Goal: Task Accomplishment & Management: Use online tool/utility

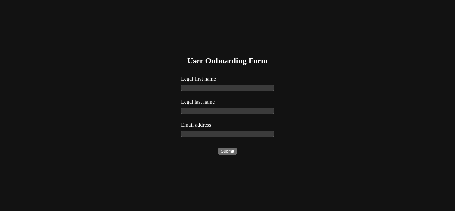
click at [211, 89] on input "text" at bounding box center [227, 88] width 93 height 6
type input "Kailie"
type input "Webster"
click at [218, 147] on button "Submit" at bounding box center [227, 150] width 18 height 7
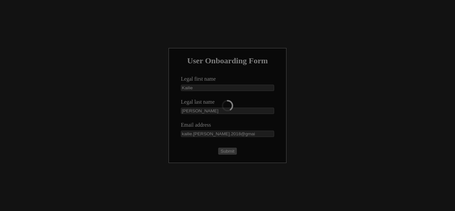
type input "kailie.turner.2018@gmail"
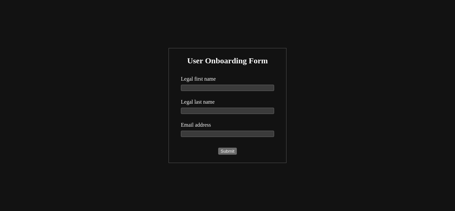
click at [222, 87] on input "text" at bounding box center [227, 88] width 93 height 6
type input "Kailie"
type input "[PERSON_NAME]"
type input "kailie.turner.2018@gmail.com"
click at [218, 147] on button "Submit" at bounding box center [227, 150] width 18 height 7
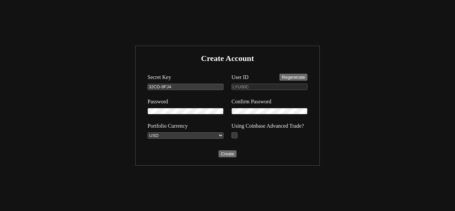
click at [297, 81] on span "User ID Regenerate" at bounding box center [269, 77] width 76 height 7
click at [287, 75] on button "Regenerate" at bounding box center [293, 77] width 28 height 7
type input "VGYRK2"
click at [263, 67] on form "Create Account Secret Key 32CD-9FJ4 User ID Regenerate VGYRK2 Password Confirm …" at bounding box center [227, 105] width 173 height 109
click at [235, 136] on input "checkbox" at bounding box center [234, 135] width 6 height 6
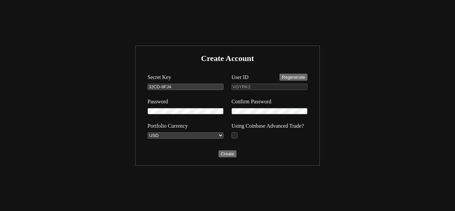
checkbox input "true"
click at [221, 153] on button "Create" at bounding box center [227, 153] width 18 height 7
click at [235, 135] on input "checkbox" at bounding box center [234, 135] width 6 height 6
checkbox input "true"
click at [232, 150] on button "Create" at bounding box center [227, 153] width 18 height 7
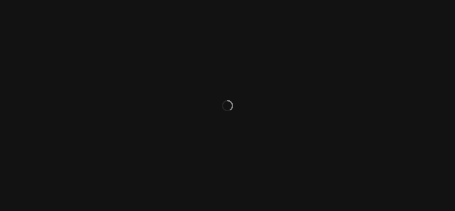
select select "ACTIVE"
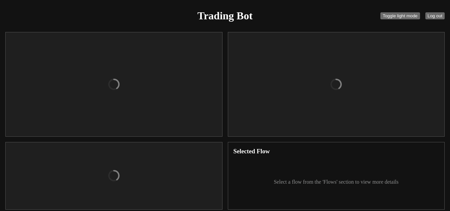
checkbox input "true"
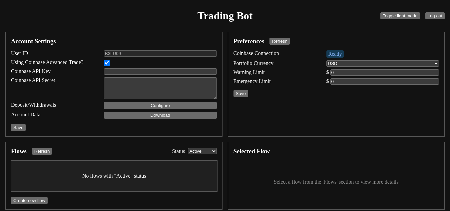
click at [316, 11] on div "Trading Bot Toggle light mode Log out" at bounding box center [225, 16] width 444 height 27
click at [434, 16] on button "Log out" at bounding box center [434, 15] width 19 height 7
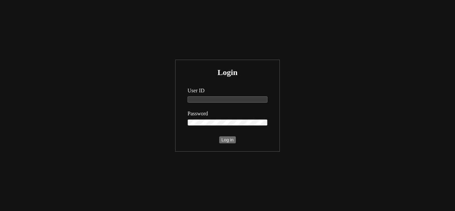
click at [205, 97] on input "text" at bounding box center [227, 99] width 80 height 6
type input "B"
type input "B3LU09"
click at [223, 135] on form "Login User ID B3LU09 Password Log in" at bounding box center [227, 105] width 93 height 81
click at [223, 142] on button "Log in" at bounding box center [227, 139] width 17 height 7
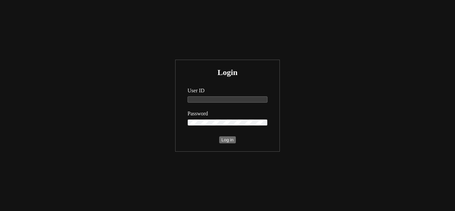
click at [212, 98] on input "text" at bounding box center [227, 99] width 80 height 6
type input "B3LU09"
click at [219, 136] on button "Log in" at bounding box center [227, 139] width 17 height 7
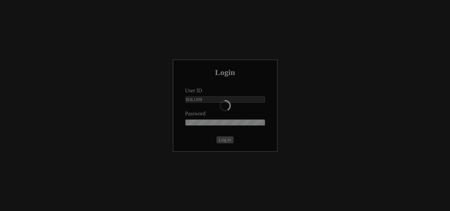
select select "ACTIVE"
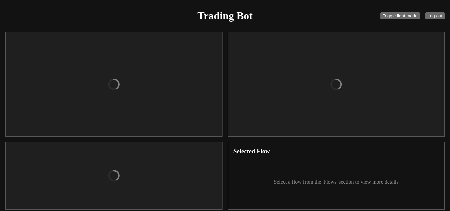
checkbox input "true"
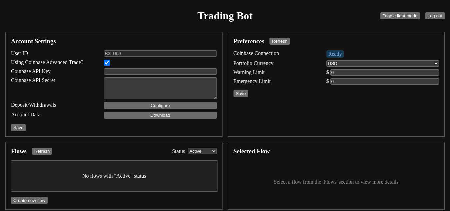
click at [143, 71] on input "text" at bounding box center [160, 71] width 113 height 6
paste input "organizations/bd7c6c68-3ffe-43f4-a3f8-b983541200ea/apiKeys/a307a0ed-e3b6-4522-b…"
type input "organizations/bd7c6c68-3ffe-43f4-a3f8-b983541200ea/apiKeys/a307a0ed-e3b6-4522-b…"
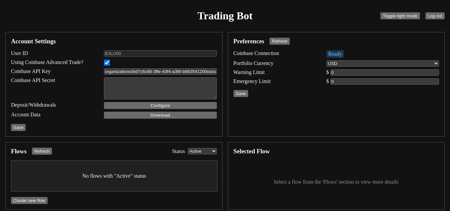
click at [120, 78] on textarea at bounding box center [160, 88] width 113 height 22
paste textarea "[ENCRYPTION_KEY]"
type textarea "[ENCRYPTION_KEY]"
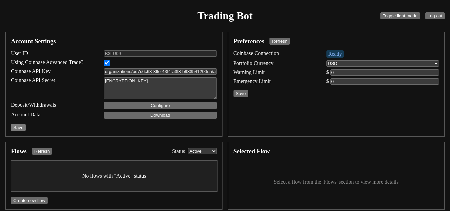
click at [17, 127] on button "Save" at bounding box center [18, 127] width 15 height 7
click at [185, 106] on button "Configure" at bounding box center [160, 105] width 113 height 7
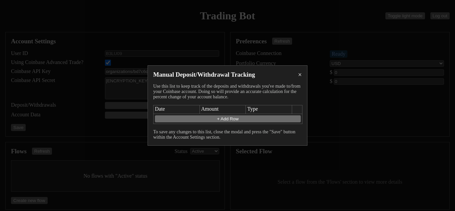
click at [302, 75] on div "Manual Deposit/Withdrawal Tracking × Use this list to keep track of the deposit…" at bounding box center [227, 105] width 160 height 80
click at [299, 74] on div "×" at bounding box center [300, 74] width 4 height 7
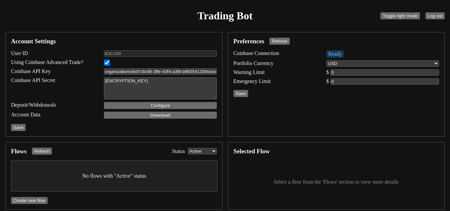
click at [322, 21] on div "Trading Bot Toggle light mode Log out" at bounding box center [225, 16] width 444 height 27
click at [337, 73] on input "number" at bounding box center [384, 72] width 109 height 6
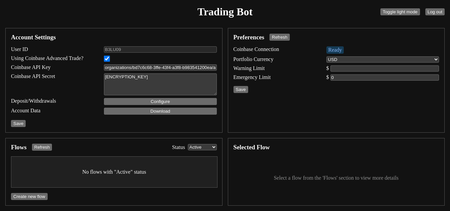
type input "0"
click at [310, 17] on div "Trading Bot Toggle light mode Log out" at bounding box center [225, 12] width 444 height 27
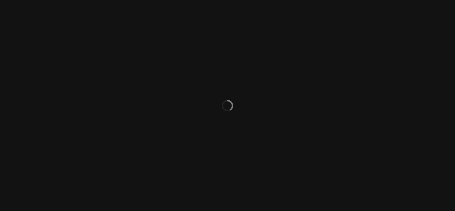
select select "ACTIVE"
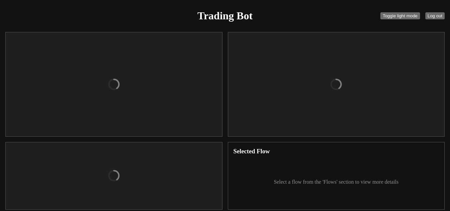
checkbox input "true"
type input "organizations/bd7c6c68-3ffe-43f4-a3f8-b983541200ea/apiKeys/a307a0ed-e3b6-4522-b…"
type textarea "[ENCRYPTION_KEY]"
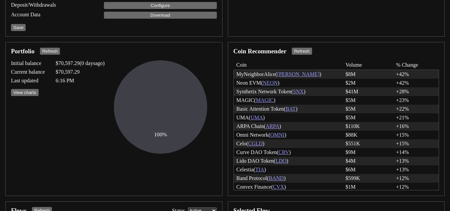
click at [291, 74] on link "[PERSON_NAME]" at bounding box center [298, 74] width 42 height 6
click at [289, 73] on link "[PERSON_NAME]" at bounding box center [298, 74] width 42 height 6
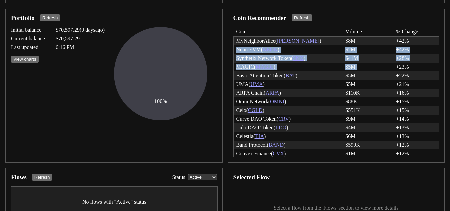
drag, startPoint x: 387, startPoint y: 38, endPoint x: 403, endPoint y: 39, distance: 16.0
click at [403, 39] on div "MyNeighborAlice ( ALICE ) $8M +42% Neon EVM ( NEON ) $2M +42% Synthetix Network…" at bounding box center [336, 96] width 206 height 121
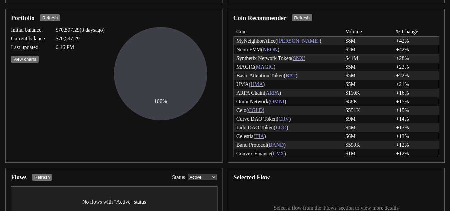
click at [397, 40] on div "+42%" at bounding box center [416, 41] width 40 height 6
drag, startPoint x: 390, startPoint y: 38, endPoint x: 403, endPoint y: 39, distance: 13.1
click at [403, 39] on div "MyNeighborAlice ( ALICE ) $8M +42%" at bounding box center [336, 41] width 205 height 9
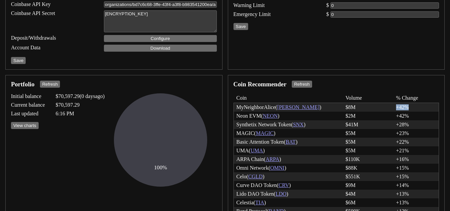
scroll to position [63, 0]
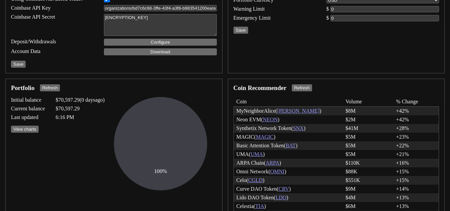
click at [422, 87] on div "Coin Recommender Refresh" at bounding box center [336, 87] width 206 height 7
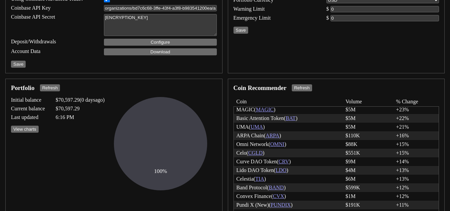
scroll to position [0, 0]
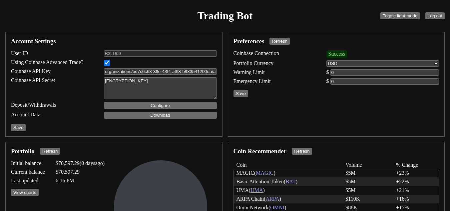
click at [372, 63] on select "USD USDC" at bounding box center [382, 63] width 113 height 6
select select "USDC"
click at [326, 60] on select "USD USDC" at bounding box center [382, 63] width 113 height 6
click at [242, 95] on button "Save" at bounding box center [240, 93] width 15 height 7
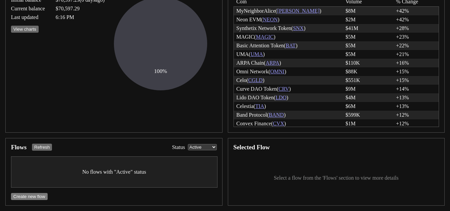
click at [30, 197] on button "Create new flow" at bounding box center [29, 196] width 37 height 7
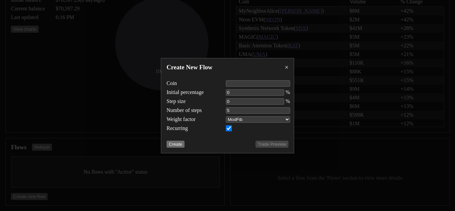
click at [235, 81] on input "text" at bounding box center [258, 83] width 64 height 6
type input "[PERSON_NAME]"
click at [243, 91] on input "number" at bounding box center [255, 92] width 58 height 6
type input "1"
type input "0.2"
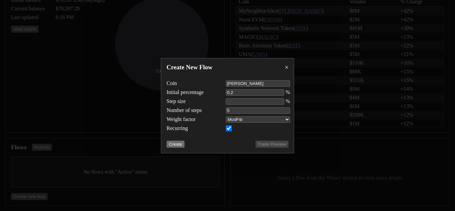
click at [243, 101] on input "number" at bounding box center [255, 101] width 58 height 6
type input "5"
click at [287, 108] on input "6" at bounding box center [258, 110] width 64 height 6
type input "7"
click at [287, 108] on input "7" at bounding box center [258, 110] width 64 height 6
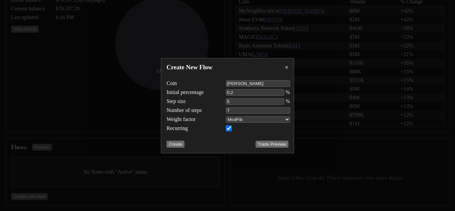
click at [270, 120] on select "2X 3X ModFib" at bounding box center [258, 119] width 64 height 6
click at [262, 121] on select "2X 3X ModFib" at bounding box center [258, 119] width 64 height 6
click at [226, 116] on select "2X 3X ModFib" at bounding box center [258, 119] width 64 height 6
click at [265, 145] on button "Trade Preview" at bounding box center [271, 144] width 33 height 7
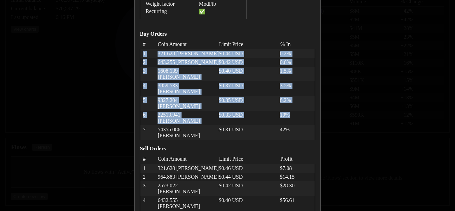
drag, startPoint x: 441, startPoint y: 80, endPoint x: 431, endPoint y: 125, distance: 46.3
click at [439, 125] on div "Trade Preview × Coin ALICE Initial percentage 0.2 % Step size 5 % Weight factor…" at bounding box center [227, 105] width 455 height 211
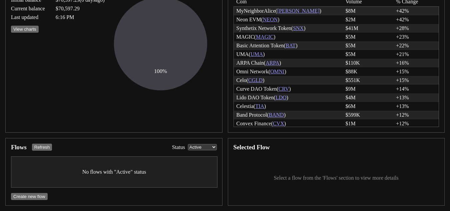
click at [125, 155] on div "Flows Refresh Status All Active Cancelled Completed Error No flows with "Active…" at bounding box center [113, 172] width 217 height 68
click at [29, 196] on button "Create new flow" at bounding box center [29, 196] width 37 height 7
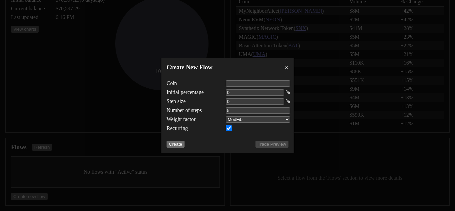
click at [236, 82] on input "text" at bounding box center [258, 83] width 64 height 6
type input "[PERSON_NAME]"
click at [231, 92] on input "number" at bounding box center [255, 92] width 58 height 6
type input "0.2"
click at [243, 102] on input "number" at bounding box center [255, 101] width 58 height 6
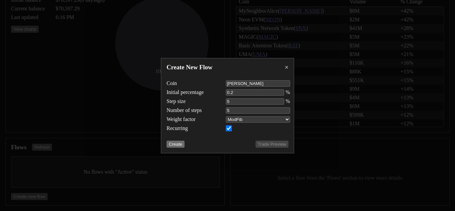
type input "5"
click at [287, 110] on input "6" at bounding box center [258, 110] width 64 height 6
type input "7"
click at [287, 110] on input "7" at bounding box center [258, 110] width 64 height 6
click at [179, 143] on button "Create" at bounding box center [175, 144] width 18 height 7
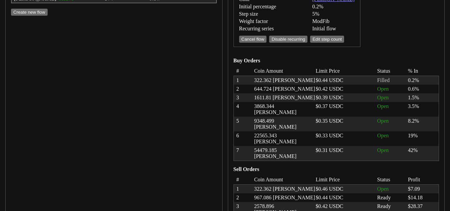
scroll to position [290, 0]
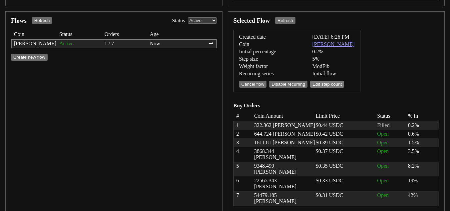
click at [324, 84] on button "Edit step count" at bounding box center [327, 84] width 34 height 7
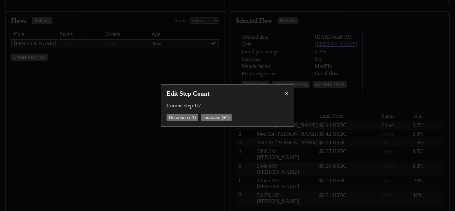
click at [287, 92] on div "×" at bounding box center [287, 93] width 4 height 7
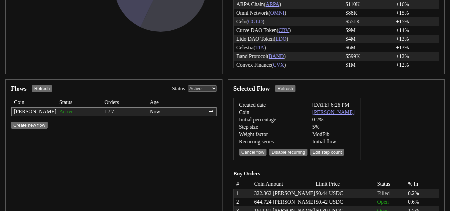
scroll to position [223, 0]
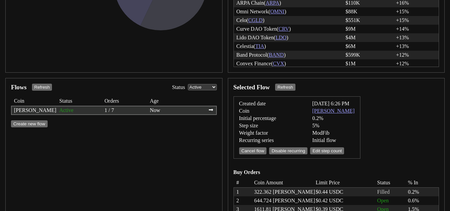
click at [213, 109] on div "⮕" at bounding box center [210, 110] width 5 height 6
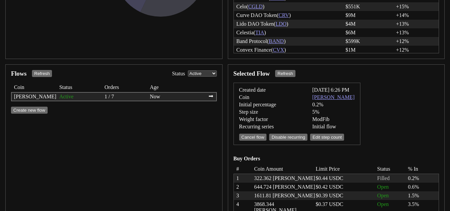
scroll to position [234, 0]
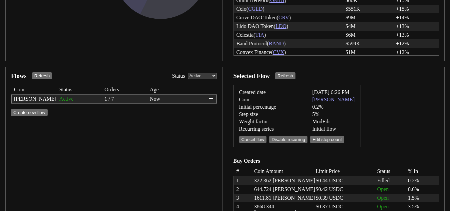
click at [212, 78] on select "All Active Cancelled Completed Error" at bounding box center [202, 76] width 29 height 6
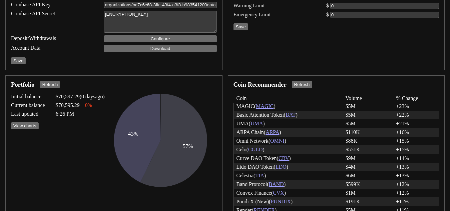
scroll to position [0, 0]
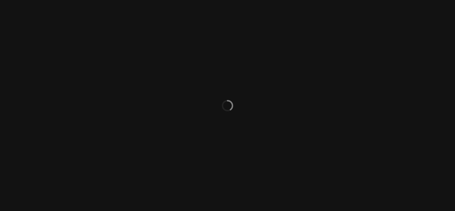
select select "ACTIVE"
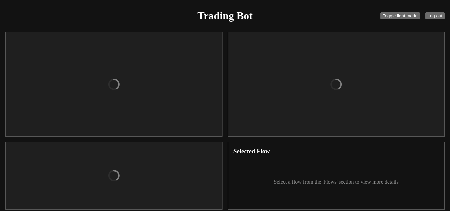
checkbox input "true"
type input "organizations/bd7c6c68-3ffe-43f4-a3f8-b983541200ea/apiKeys/a307a0ed-e3b6-4522-b…"
type textarea "[ENCRYPTION_KEY]"
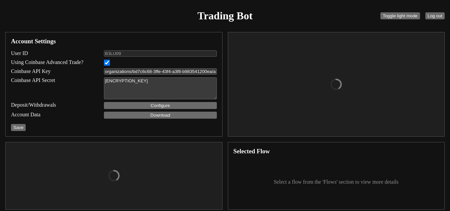
select select "USDC"
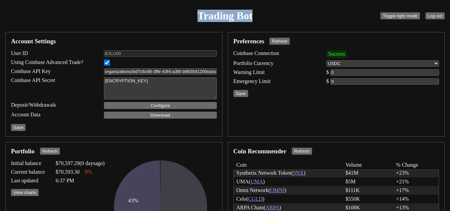
drag, startPoint x: 196, startPoint y: 16, endPoint x: 259, endPoint y: 25, distance: 63.9
click at [259, 25] on div "Trading Bot Toggle light mode Log out" at bounding box center [225, 16] width 444 height 27
click at [288, 12] on div "Trading Bot Toggle light mode Log out" at bounding box center [225, 16] width 444 height 27
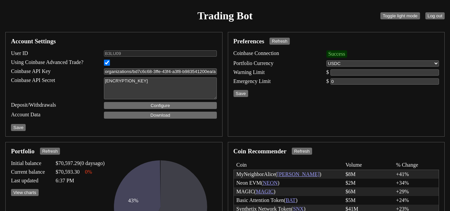
click at [339, 72] on input "number" at bounding box center [384, 72] width 109 height 6
type input "0"
click at [437, 73] on input "0" at bounding box center [384, 72] width 109 height 6
click at [354, 83] on input "number" at bounding box center [384, 81] width 109 height 6
type input "0"
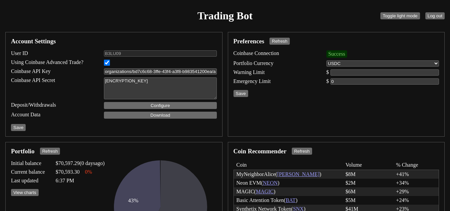
click at [353, 73] on input "number" at bounding box center [384, 72] width 109 height 6
type input "0"
click at [337, 82] on input "number" at bounding box center [384, 81] width 109 height 6
type input "0"
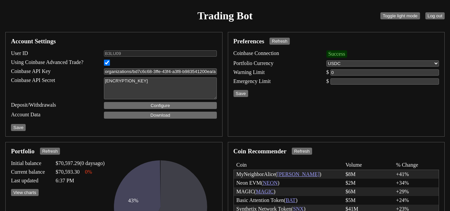
type input "0"
click at [344, 70] on input "number" at bounding box center [384, 72] width 109 height 6
type input "0"
click at [348, 83] on input "number" at bounding box center [384, 81] width 109 height 6
type input "0"
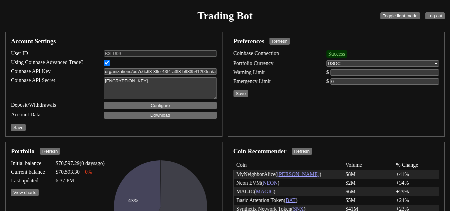
click at [339, 71] on input "number" at bounding box center [384, 72] width 109 height 6
type input "0"
click at [339, 84] on input "number" at bounding box center [384, 81] width 109 height 6
type input "0"
click at [339, 70] on input "number" at bounding box center [384, 72] width 109 height 6
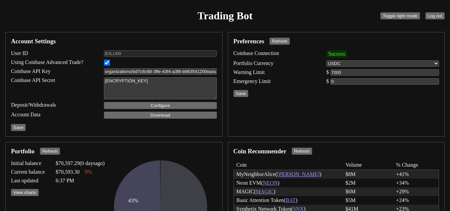
type input "7000"
click at [344, 81] on input "number" at bounding box center [384, 81] width 109 height 6
click at [321, 124] on div "Preferences Refresh Coinbase Connection Success Portfolio Currency USD USDC War…" at bounding box center [336, 84] width 217 height 105
click at [244, 91] on button "Save" at bounding box center [240, 93] width 15 height 7
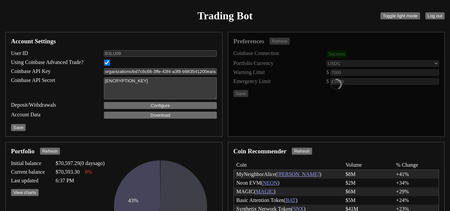
click at [302, 117] on div at bounding box center [336, 84] width 216 height 104
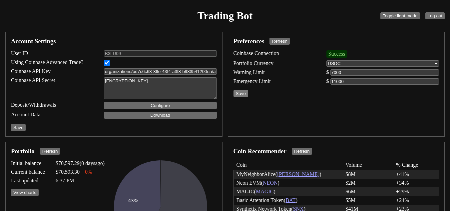
click at [244, 94] on button "Save" at bounding box center [240, 93] width 15 height 7
click at [348, 82] on input "11000" at bounding box center [384, 81] width 109 height 6
click at [245, 92] on button "Save" at bounding box center [240, 93] width 15 height 7
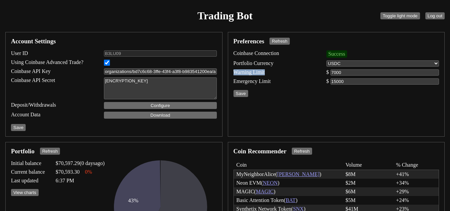
drag, startPoint x: 233, startPoint y: 72, endPoint x: 267, endPoint y: 70, distance: 33.7
click at [267, 70] on span "Warning Limit" at bounding box center [274, 72] width 82 height 6
click at [313, 84] on span "Emergency Limit" at bounding box center [274, 81] width 82 height 6
click at [354, 81] on input "15000" at bounding box center [384, 81] width 109 height 6
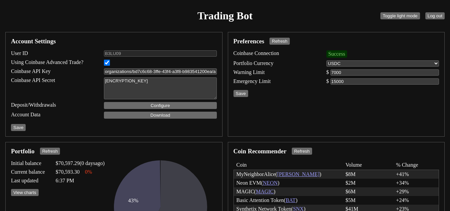
click at [354, 81] on input "15000" at bounding box center [384, 81] width 109 height 6
type input "11000"
click at [298, 92] on div "Preferences Refresh Coinbase Connection Success Portfolio Currency USD USDC War…" at bounding box center [336, 84] width 217 height 105
drag, startPoint x: 232, startPoint y: 73, endPoint x: 264, endPoint y: 76, distance: 32.5
click at [264, 76] on div "Preferences Refresh Coinbase Connection Success Portfolio Currency USD USDC War…" at bounding box center [336, 84] width 217 height 105
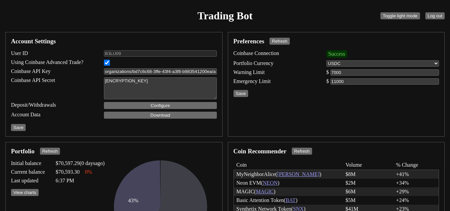
click at [287, 83] on span "Emergency Limit" at bounding box center [274, 81] width 82 height 6
click at [241, 93] on button "Save" at bounding box center [240, 93] width 15 height 7
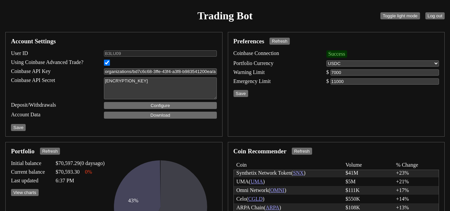
click at [130, 18] on div "Trading Bot Toggle light mode Log out" at bounding box center [225, 16] width 444 height 27
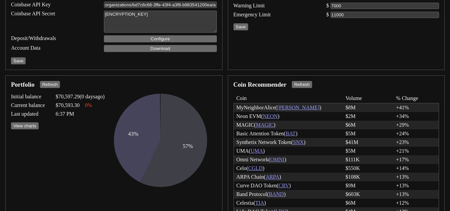
click at [274, 115] on link "NEON" at bounding box center [270, 116] width 15 height 6
click at [274, 114] on link "NEON" at bounding box center [270, 116] width 15 height 6
click at [28, 125] on button "View charts" at bounding box center [25, 125] width 28 height 7
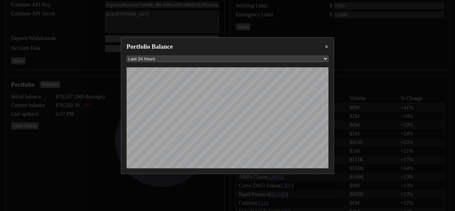
click at [326, 45] on div "×" at bounding box center [327, 46] width 4 height 7
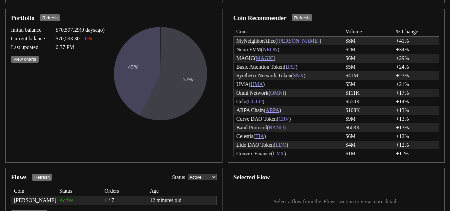
scroll to position [151, 0]
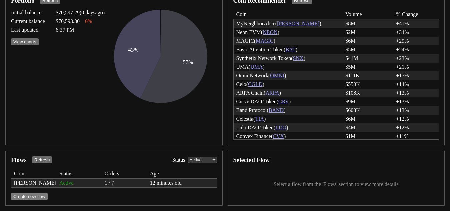
click at [37, 196] on button "Create new flow" at bounding box center [29, 196] width 37 height 7
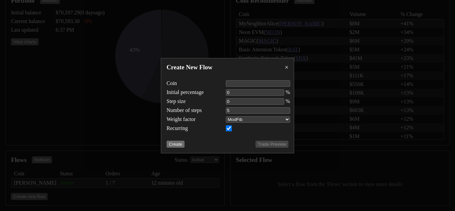
click at [234, 83] on input "text" at bounding box center [258, 83] width 64 height 6
type input "NEON"
click at [232, 90] on input "number" at bounding box center [255, 92] width 58 height 6
type input "0.1"
click at [242, 102] on input "number" at bounding box center [255, 101] width 58 height 6
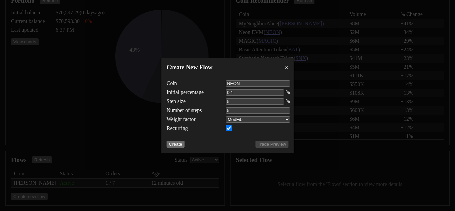
type input "5"
click at [287, 108] on input "6" at bounding box center [258, 110] width 64 height 6
type input "7"
click at [287, 108] on input "7" at bounding box center [258, 110] width 64 height 6
click at [206, 107] on span "Number of steps" at bounding box center [190, 110] width 49 height 6
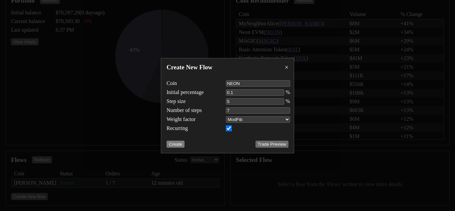
click at [173, 144] on button "Create" at bounding box center [175, 144] width 18 height 7
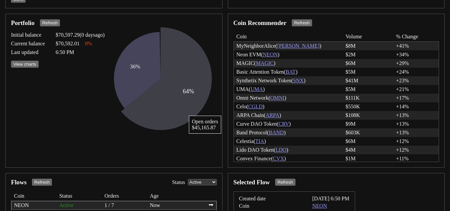
scroll to position [118, 0]
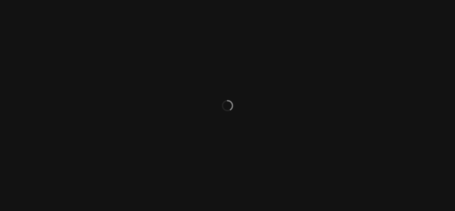
select select "ACTIVE"
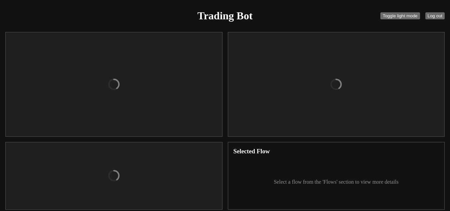
checkbox input "true"
type input "organizations/bd7c6c68-3ffe-43f4-a3f8-b983541200ea/apiKeys/a307a0ed-e3b6-4522-b…"
type textarea "[ENCRYPTION_KEY]"
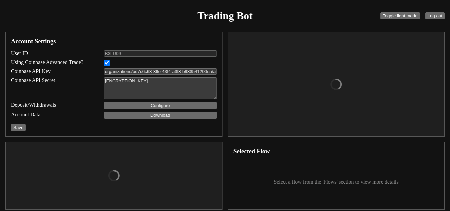
select select "USDC"
type input "7000"
type input "11000"
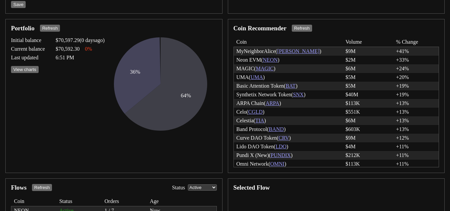
scroll to position [161, 0]
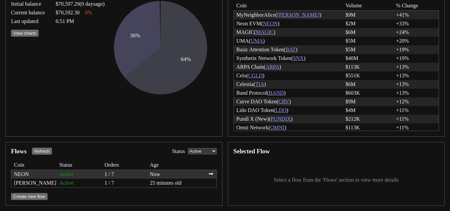
click at [24, 171] on div "NEON" at bounding box center [34, 174] width 40 height 6
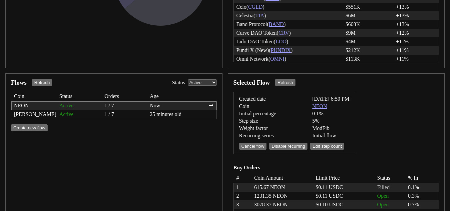
scroll to position [283, 0]
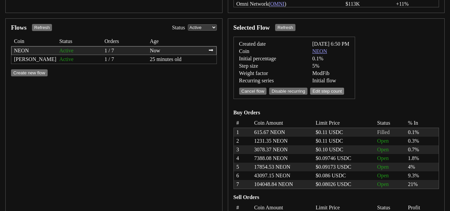
click at [327, 91] on button "Edit step count" at bounding box center [327, 91] width 34 height 7
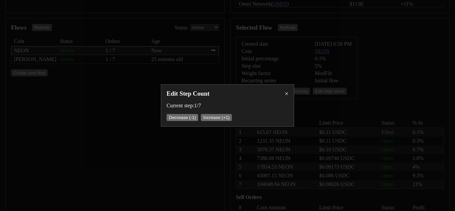
click at [287, 90] on div "Edit Step Count × Current step: 1 / 7 Decrease (-1) Increase (+1)" at bounding box center [227, 105] width 133 height 42
click at [285, 91] on div "×" at bounding box center [287, 93] width 4 height 7
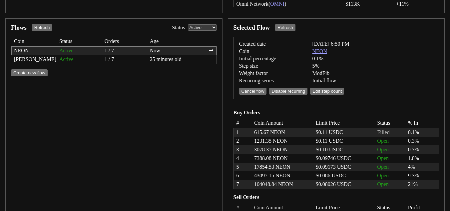
click at [412, 60] on div "Selected Flow Refresh Created date [DATE] 6:50 PM Coin NEON Initial percentage …" at bounding box center [336, 148] width 217 height 261
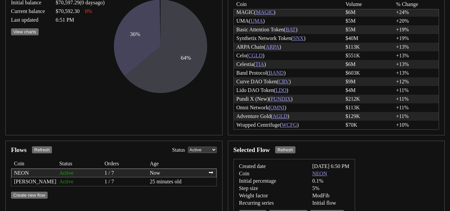
scroll to position [116, 0]
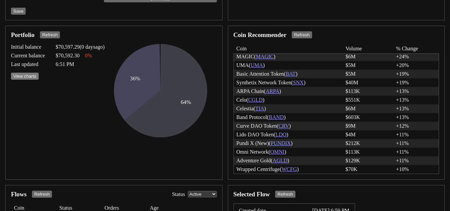
click at [32, 77] on button "View charts" at bounding box center [25, 76] width 28 height 7
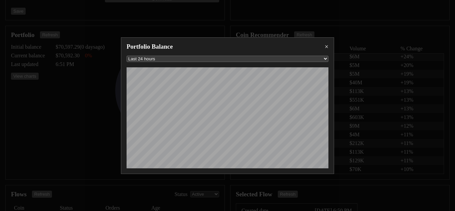
click at [192, 60] on select "Last 24 hours Last 7 days Last 30 days Last 12 months All time" at bounding box center [228, 59] width 202 height 6
click at [327, 45] on div "×" at bounding box center [327, 46] width 4 height 7
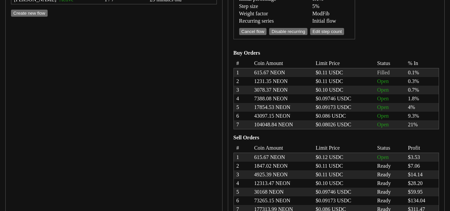
scroll to position [256, 0]
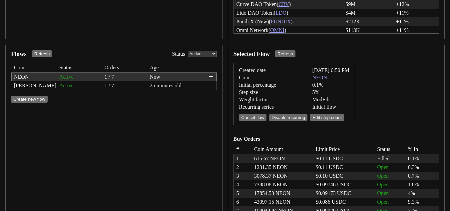
click at [160, 75] on div "Now" at bounding box center [176, 77] width 53 height 6
click at [168, 133] on div "Flows Refresh Status All Active Cancelled Completed Error Coin Status Orders Ag…" at bounding box center [113, 175] width 217 height 261
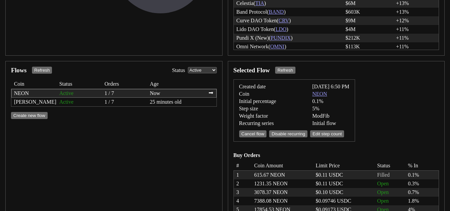
scroll to position [223, 0]
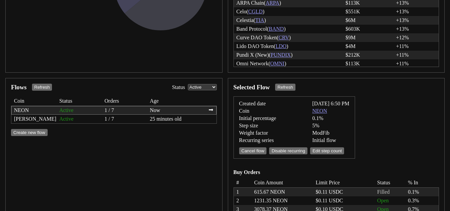
click at [203, 84] on div "Flows Refresh Status All Active Cancelled Completed Error" at bounding box center [114, 87] width 206 height 7
click at [203, 85] on select "All Active Cancelled Completed Error" at bounding box center [202, 87] width 29 height 6
click at [188, 84] on select "All Active Cancelled Completed Error" at bounding box center [202, 87] width 29 height 6
click at [192, 84] on div "Flows Refresh Status All Active Cancelled Completed Error" at bounding box center [114, 87] width 206 height 7
click at [193, 84] on div "Flows Refresh Status All Active Cancelled Completed Error" at bounding box center [114, 87] width 206 height 7
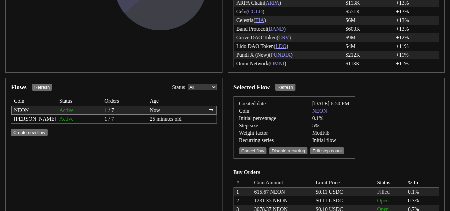
click at [195, 87] on select "All Active Cancelled Completed Error" at bounding box center [202, 87] width 29 height 6
select select "ACTIVE"
click at [188, 84] on select "All Active Cancelled Completed Error" at bounding box center [202, 87] width 29 height 6
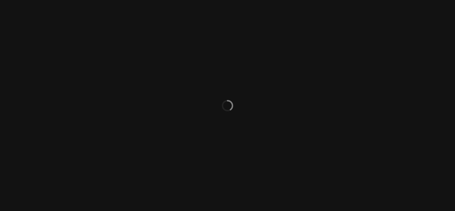
select select "ACTIVE"
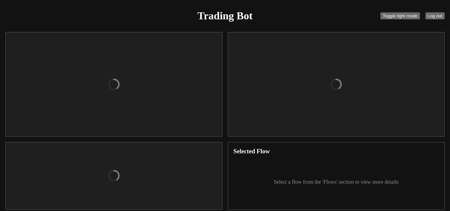
checkbox input "true"
type input "organizations/bd7c6c68-3ffe-43f4-a3f8-b983541200ea/apiKeys/a307a0ed-e3b6-4522-b…"
type textarea "[ENCRYPTION_KEY]"
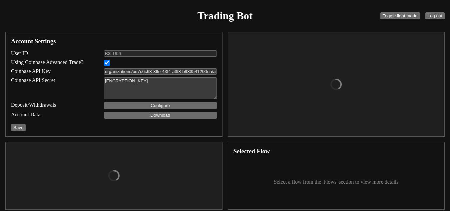
select select "USDC"
type input "7000"
type input "11000"
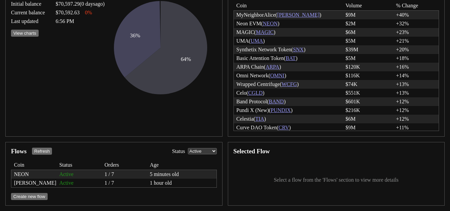
scroll to position [161, 0]
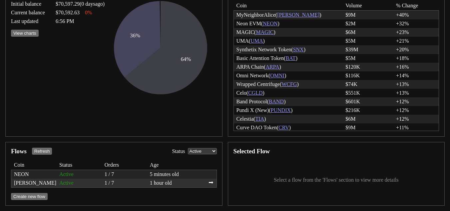
click at [139, 181] on div "1 / 7" at bounding box center [125, 183] width 40 height 6
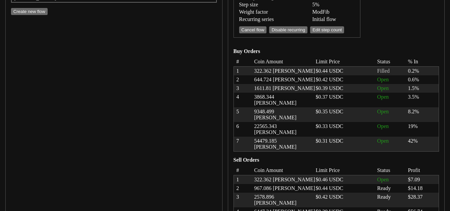
scroll to position [356, 0]
